Goal: Information Seeking & Learning: Learn about a topic

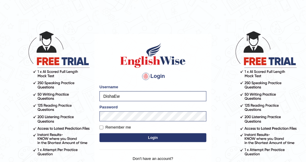
click at [142, 142] on form "Please fix the following errors: Username DishaEw Password Remember me Login" at bounding box center [152, 114] width 107 height 60
click at [143, 141] on button "Login" at bounding box center [152, 138] width 107 height 9
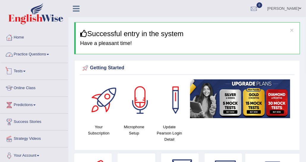
click at [18, 50] on link "Practice Questions" at bounding box center [34, 53] width 68 height 15
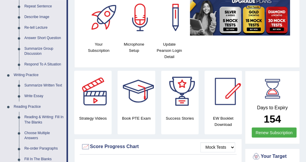
scroll to position [148, 0]
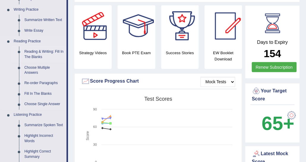
click at [43, 54] on link "Reading & Writing: Fill In The Blanks" at bounding box center [44, 55] width 45 height 16
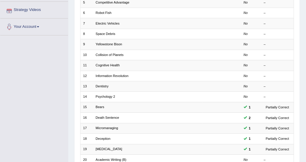
scroll to position [148, 0]
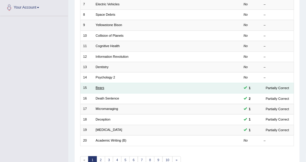
click at [98, 87] on link "Bears" at bounding box center [100, 88] width 9 height 4
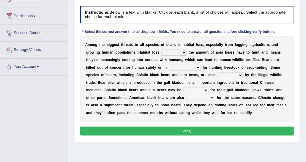
scroll to position [59, 0]
